Goal: Find specific page/section: Find specific page/section

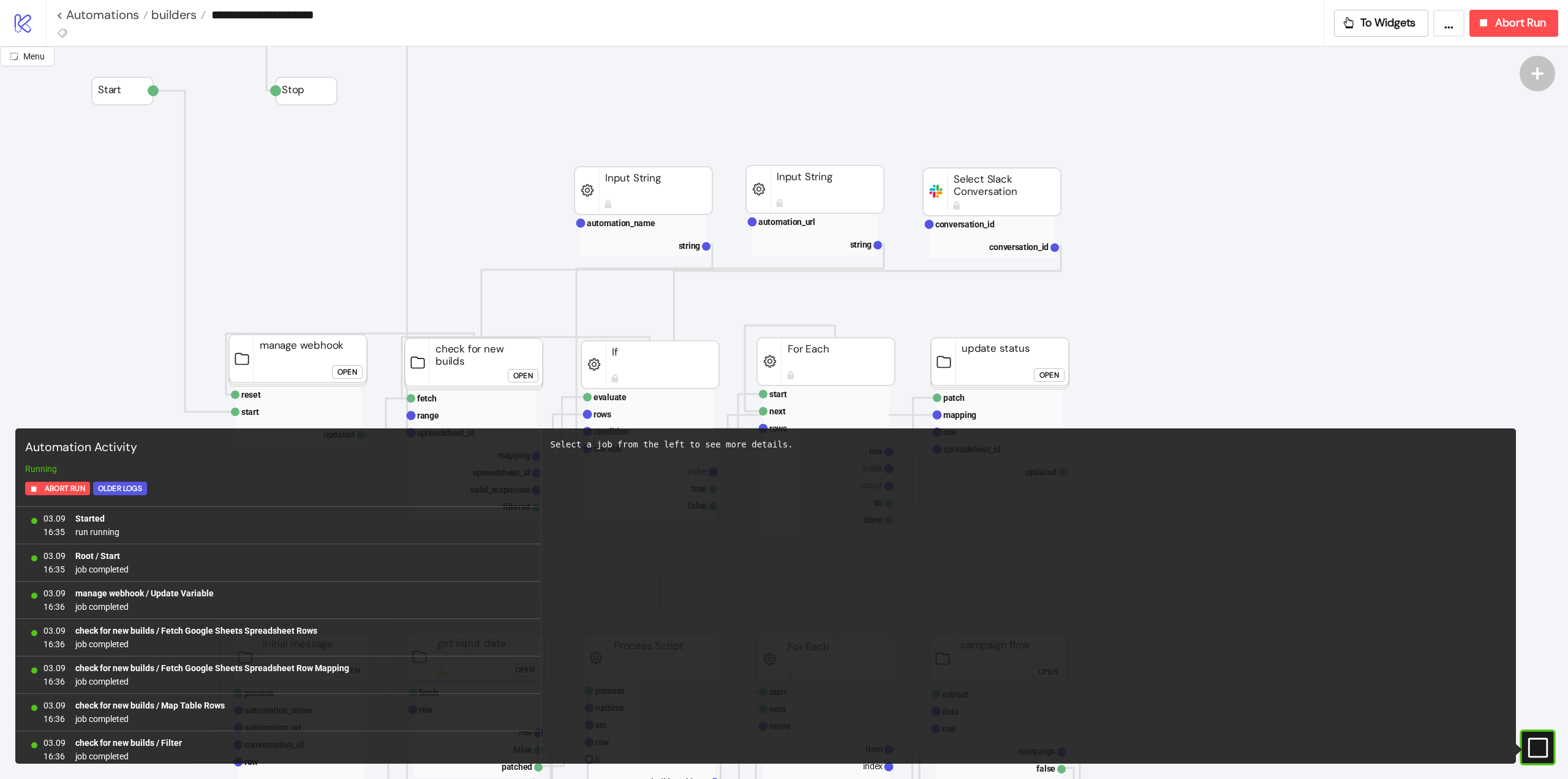
scroll to position [61, 0]
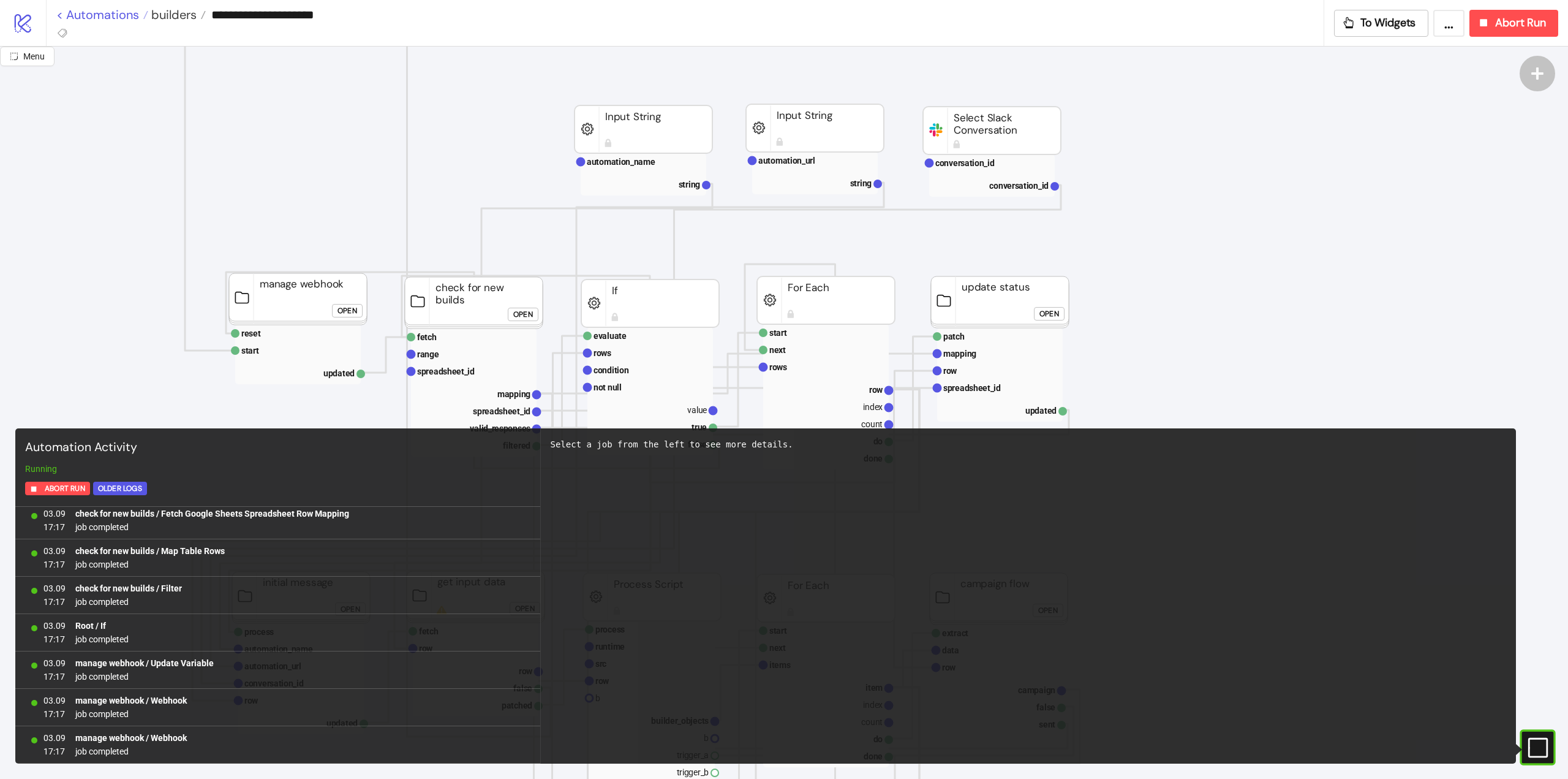
click at [103, 11] on link "< Automations" at bounding box center [102, 15] width 92 height 12
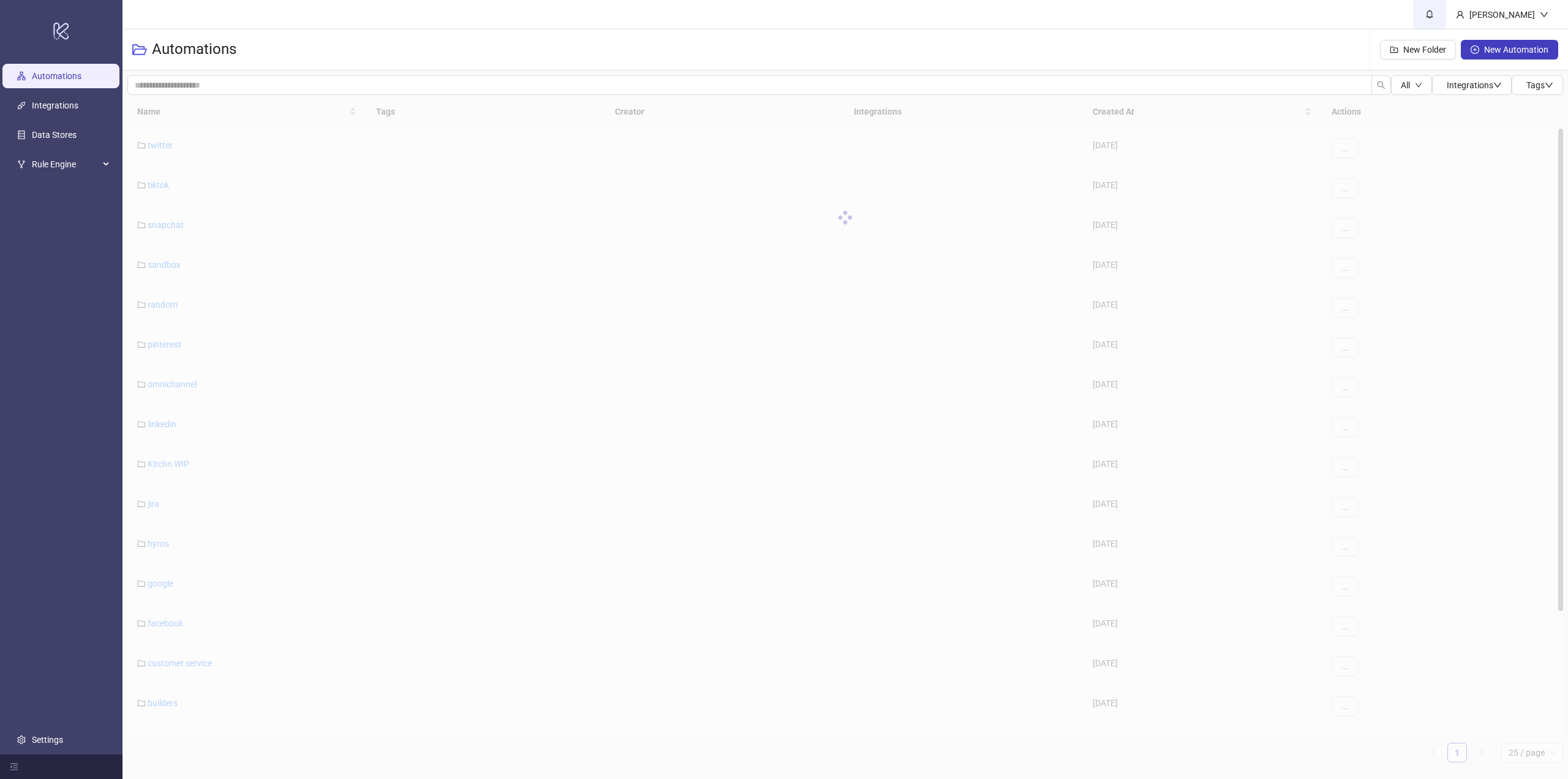
click at [1436, 21] on span at bounding box center [1430, 15] width 14 height 14
